Goal: Task Accomplishment & Management: Manage account settings

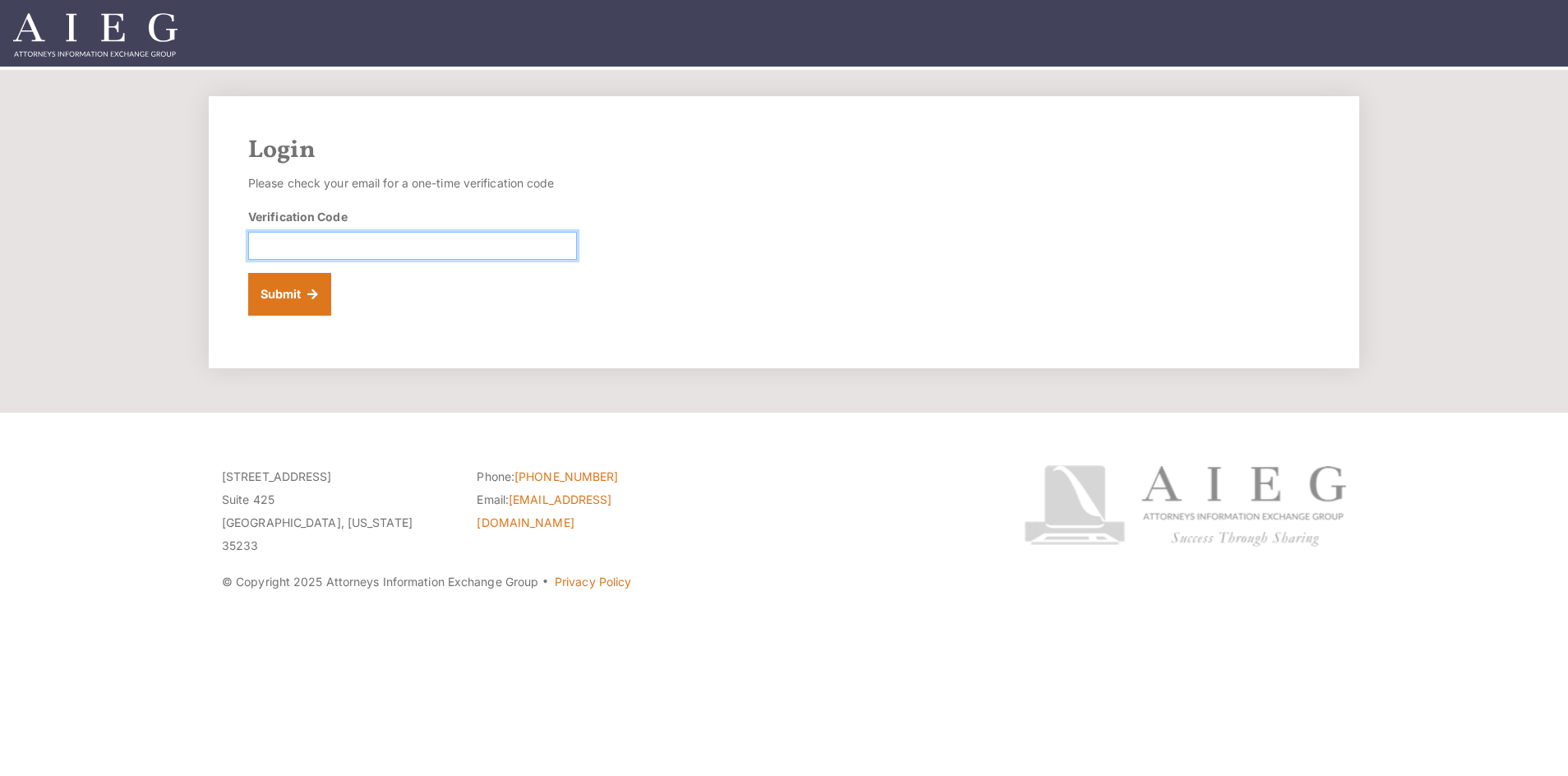
click at [392, 247] on input "Verification Code" at bounding box center [413, 246] width 329 height 28
paste input "559912"
type input "559912"
click at [281, 289] on button "Submit" at bounding box center [290, 294] width 83 height 42
click at [364, 249] on input "Verification Code" at bounding box center [413, 246] width 329 height 28
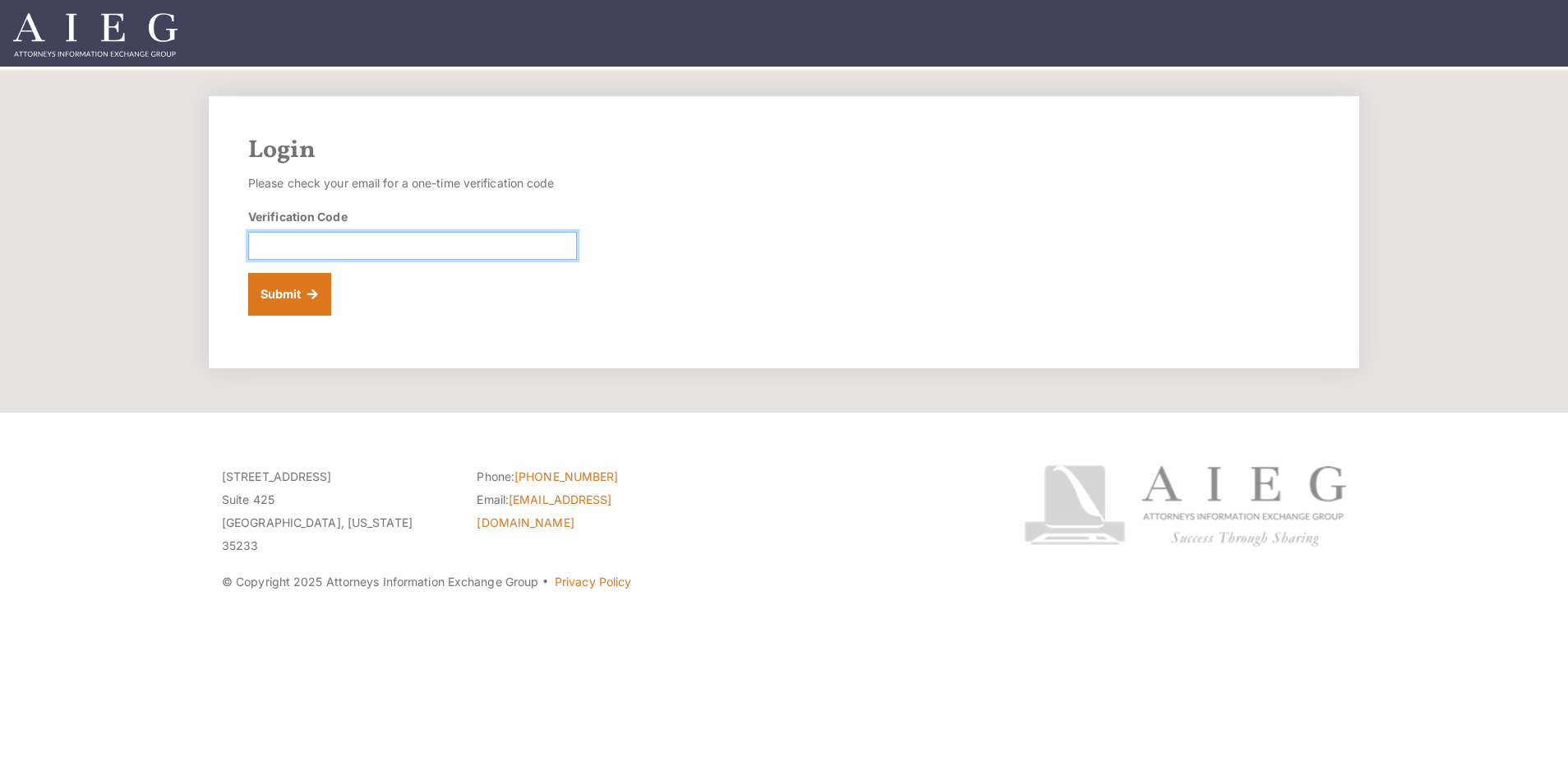
paste input "850151"
type input "850151"
click at [265, 294] on button "Submit" at bounding box center [290, 294] width 83 height 42
